Goal: Transaction & Acquisition: Purchase product/service

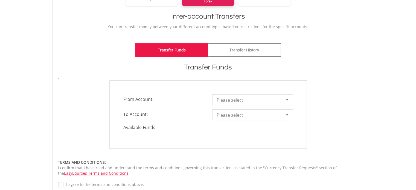
scroll to position [109, 0]
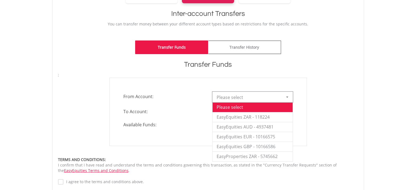
click at [287, 98] on div at bounding box center [287, 97] width 11 height 10
click at [260, 116] on li "EasyEquities ZAR - 118224" at bounding box center [252, 117] width 80 height 10
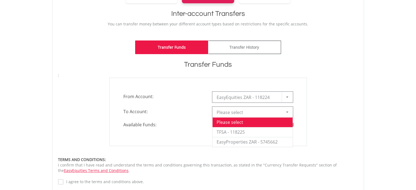
click at [285, 112] on div at bounding box center [287, 112] width 11 height 10
click at [229, 142] on li "EasyProperties ZAR - 5745662" at bounding box center [252, 142] width 80 height 10
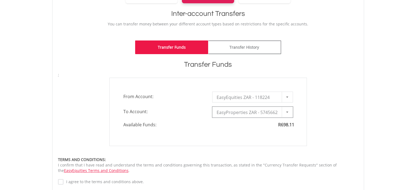
type input "*"
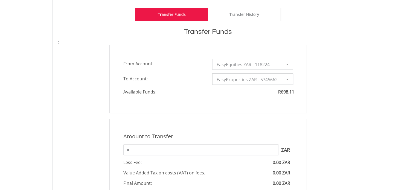
scroll to position [164, 0]
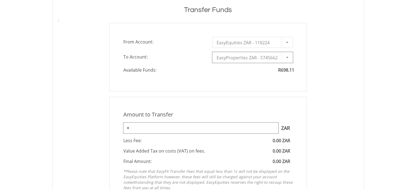
click at [180, 129] on input "*" at bounding box center [200, 128] width 155 height 11
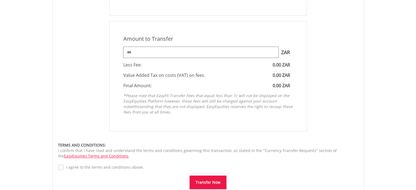
scroll to position [273, 0]
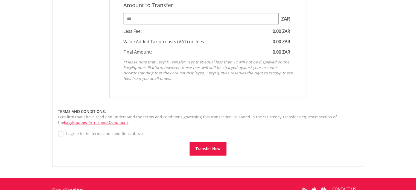
type input "***"
click at [63, 131] on label "I agree to the terms and conditions above." at bounding box center [103, 133] width 80 height 5
click at [199, 148] on button "Transfer Now" at bounding box center [208, 149] width 37 height 14
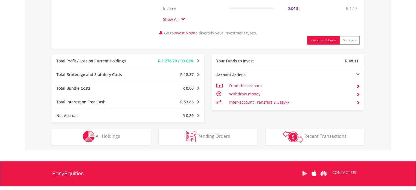
scroll to position [273, 0]
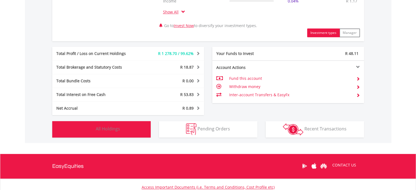
click at [128, 124] on button "Holdings All Holdings" at bounding box center [101, 129] width 98 height 16
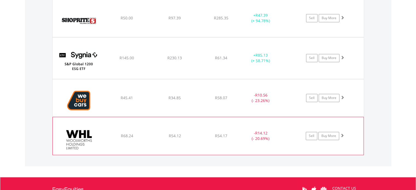
scroll to position [837, 0]
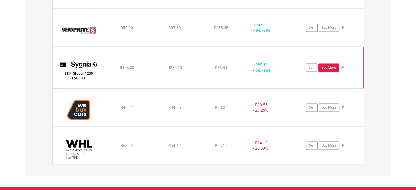
click at [328, 65] on link "Buy More" at bounding box center [328, 67] width 21 height 8
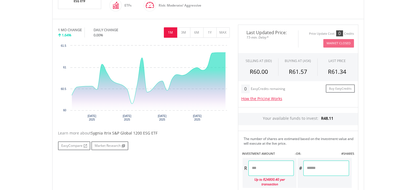
scroll to position [164, 0]
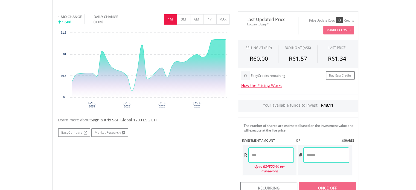
click at [258, 153] on input "number" at bounding box center [270, 154] width 45 height 15
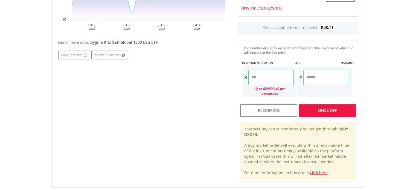
scroll to position [246, 0]
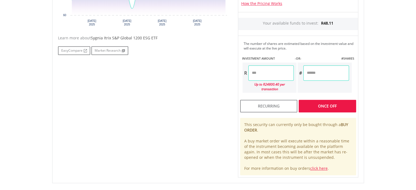
click at [321, 97] on div "Last Updated Price: 15-min. Delay* Price Update Cost: 0 Credits Market Closed S…" at bounding box center [298, 53] width 129 height 248
type input "*****"
type input "******"
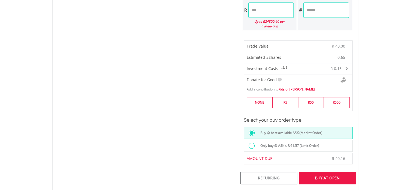
scroll to position [328, 0]
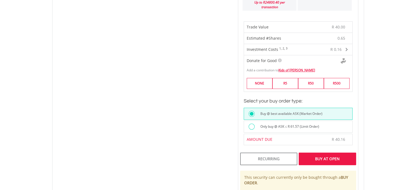
click at [330, 153] on div "Buy At Open" at bounding box center [327, 159] width 57 height 13
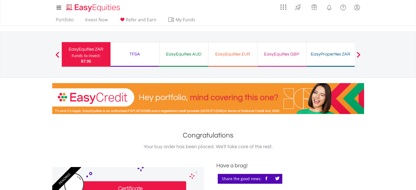
click at [328, 58] on div "EasyProperties ZAR Funds to invest: R7.95" at bounding box center [330, 54] width 49 height 25
drag, startPoint x: 77, startPoint y: 53, endPoint x: 74, endPoint y: 53, distance: 3.4
click at [77, 53] on div "EasyEquities ZAR" at bounding box center [86, 49] width 42 height 8
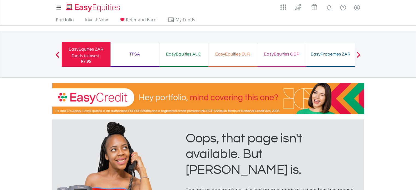
click at [140, 56] on div "TFSA" at bounding box center [135, 54] width 42 height 8
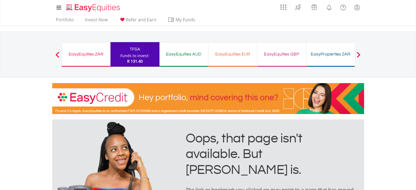
click at [135, 56] on div "Funds to invest:" at bounding box center [134, 55] width 29 height 5
click at [172, 53] on div "EasyEquities AUD" at bounding box center [184, 54] width 42 height 8
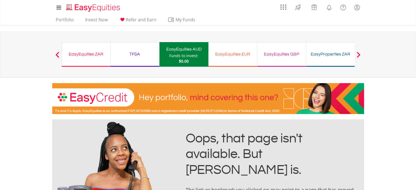
click at [127, 56] on div "TFSA" at bounding box center [135, 54] width 42 height 8
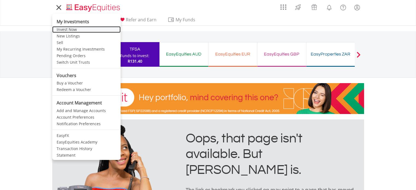
click at [66, 30] on link "Invest Now" at bounding box center [86, 29] width 68 height 7
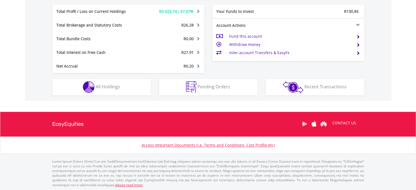
scroll to position [53, 104]
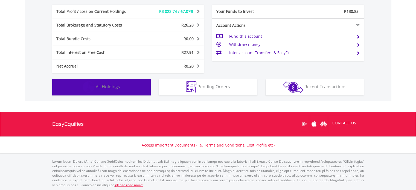
click at [129, 84] on button "Holdings All Holdings" at bounding box center [101, 87] width 98 height 16
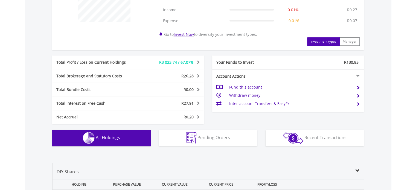
scroll to position [246, 0]
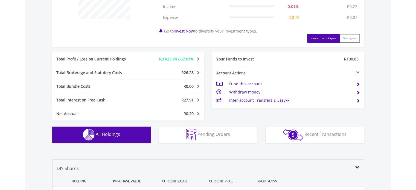
click at [139, 133] on button "Holdings All Holdings" at bounding box center [101, 135] width 98 height 16
click at [139, 132] on button "Holdings All Holdings" at bounding box center [101, 135] width 98 height 16
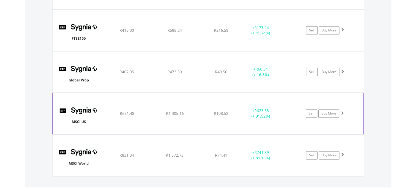
scroll to position [711, 0]
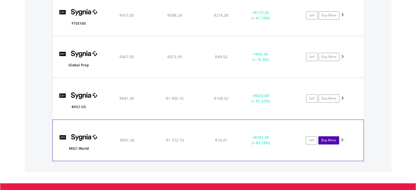
click at [330, 139] on link "Buy More" at bounding box center [328, 140] width 21 height 8
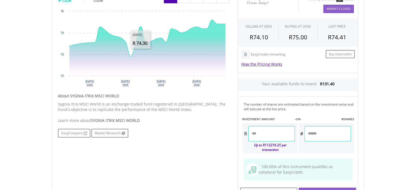
scroll to position [191, 0]
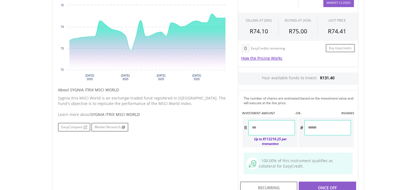
click at [254, 129] on input "number" at bounding box center [271, 127] width 46 height 15
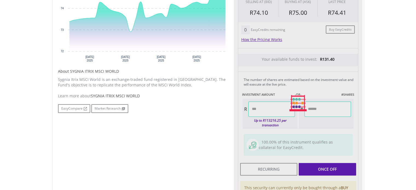
type input "*****"
type input "******"
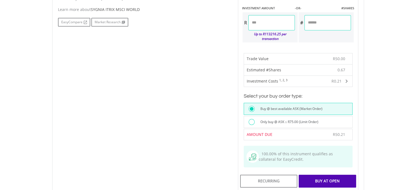
scroll to position [328, 0]
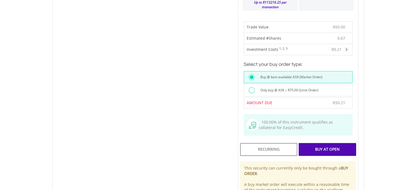
click at [326, 143] on div "Buy At Open" at bounding box center [327, 149] width 57 height 13
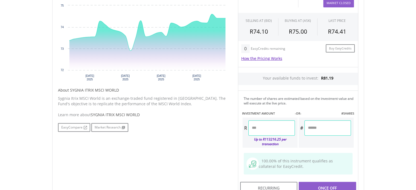
scroll to position [190, 0]
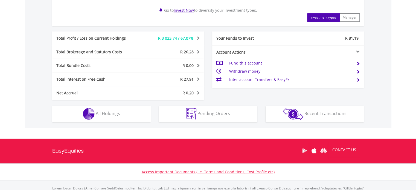
scroll to position [280, 0]
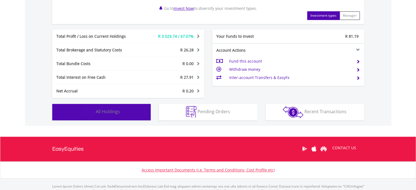
click at [133, 109] on button "Holdings All Holdings" at bounding box center [101, 112] width 98 height 16
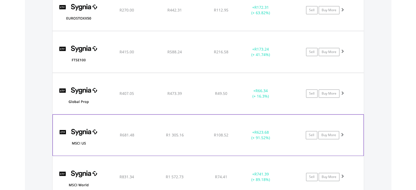
scroll to position [717, 0]
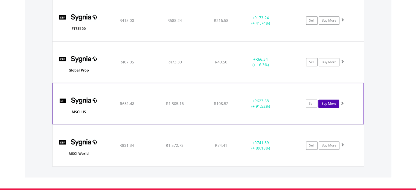
click at [326, 103] on link "Buy More" at bounding box center [328, 104] width 21 height 8
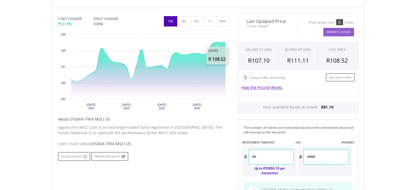
scroll to position [191, 0]
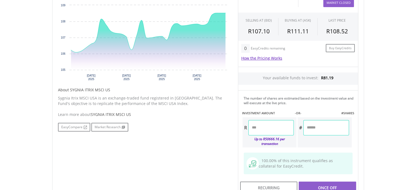
click at [257, 127] on input "number" at bounding box center [270, 127] width 45 height 15
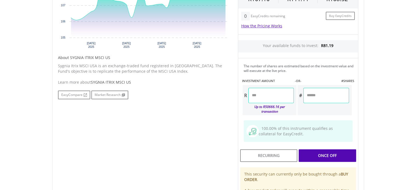
type input "*****"
type input "****"
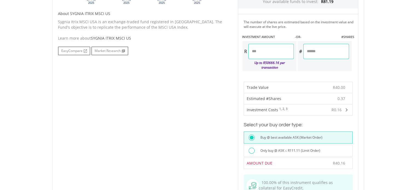
scroll to position [301, 0]
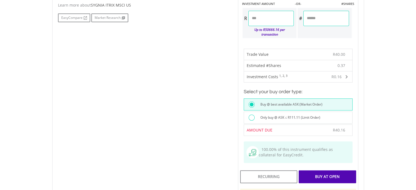
click at [315, 170] on div "Buy At Open" at bounding box center [327, 176] width 57 height 13
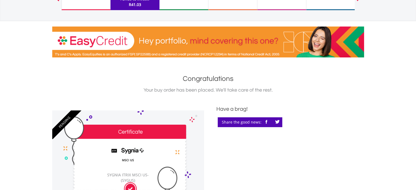
scroll to position [27, 0]
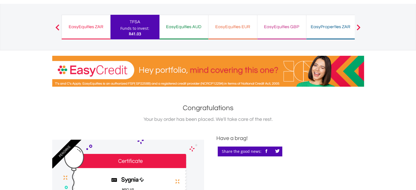
click at [97, 27] on div "EasyEquities ZAR" at bounding box center [86, 27] width 42 height 8
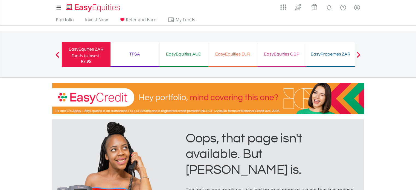
click at [132, 54] on div "TFSA" at bounding box center [135, 54] width 42 height 8
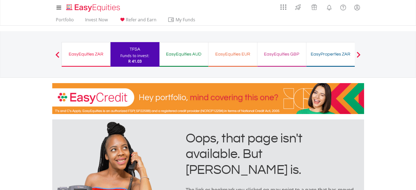
click at [80, 56] on div "EasyEquities ZAR" at bounding box center [86, 54] width 42 height 8
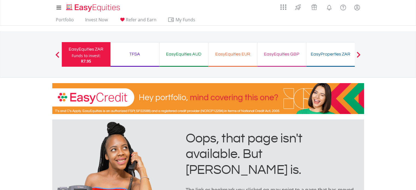
click at [65, 16] on ul "Portfolio Invest Now Refer and Earn My Funds Fund your accounts Withdraw Money …" at bounding box center [127, 20] width 150 height 10
click at [66, 23] on link "Portfolio" at bounding box center [65, 21] width 22 height 8
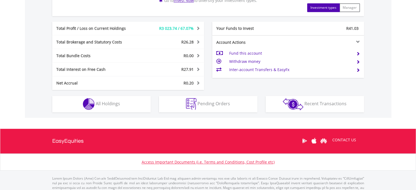
scroll to position [301, 0]
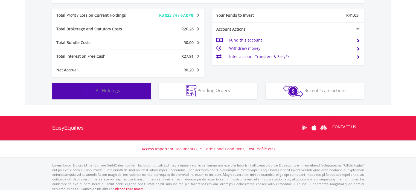
click at [130, 95] on button "Holdings All Holdings" at bounding box center [101, 91] width 98 height 16
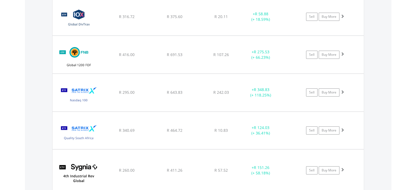
scroll to position [471, 0]
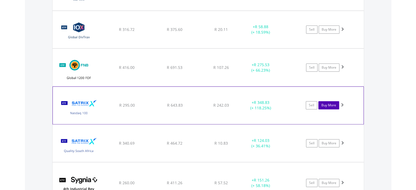
click at [325, 106] on link "Buy More" at bounding box center [328, 105] width 21 height 8
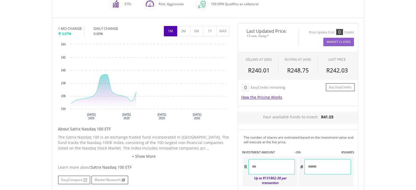
scroll to position [191, 0]
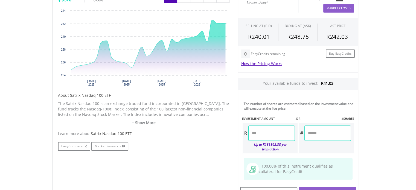
click at [256, 131] on input "number" at bounding box center [271, 133] width 46 height 15
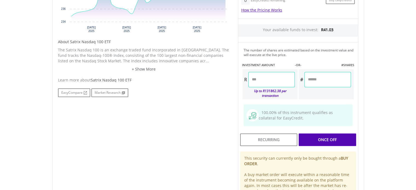
scroll to position [246, 0]
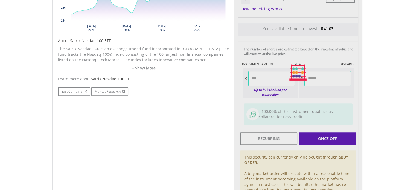
click at [325, 134] on div "Last Updated Price: 15-min. Delay* Price Update Cost: 0 Credits Market Closed S…" at bounding box center [298, 72] width 129 height 275
type input "*****"
type input "******"
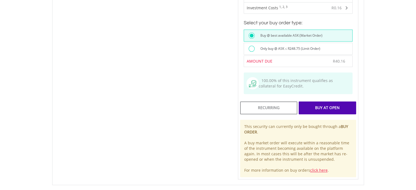
scroll to position [383, 0]
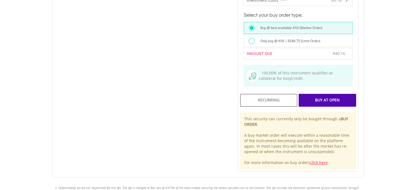
click at [314, 94] on div "Buy At Open" at bounding box center [327, 100] width 57 height 13
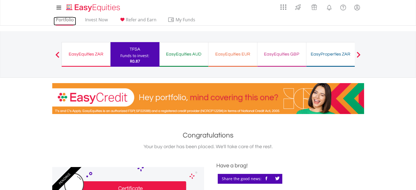
click at [67, 18] on link "Portfolio" at bounding box center [65, 21] width 22 height 8
